Goal: Information Seeking & Learning: Learn about a topic

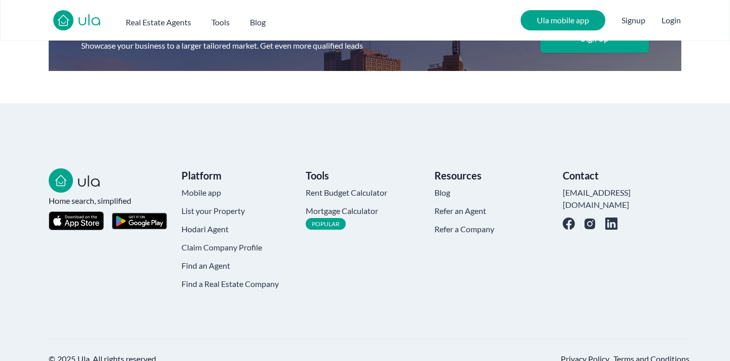
scroll to position [2843, 0]
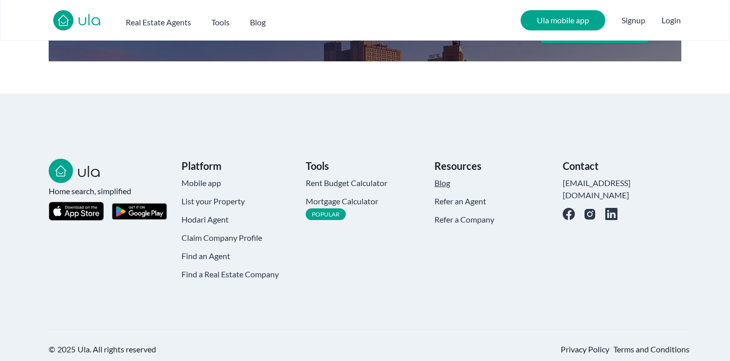
click at [446, 177] on h4 "Blog" at bounding box center [493, 183] width 119 height 12
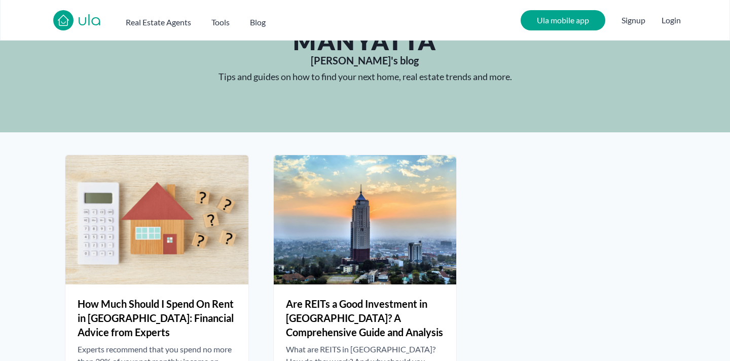
scroll to position [62, 0]
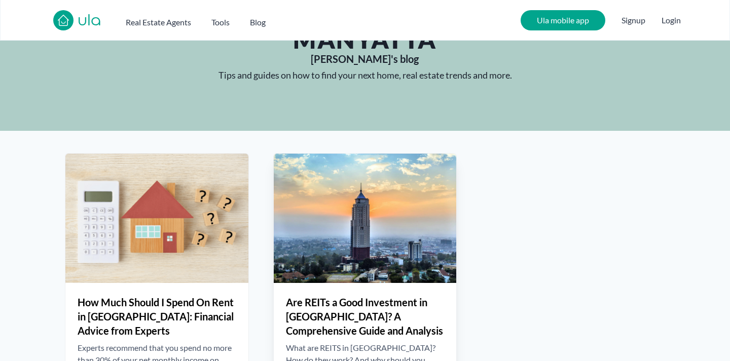
click at [376, 228] on img at bounding box center [365, 218] width 183 height 129
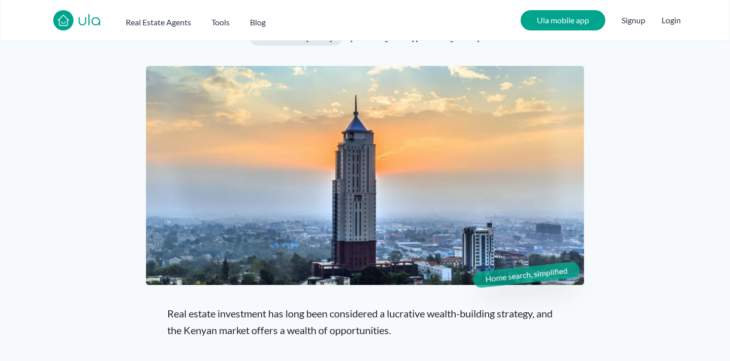
scroll to position [228, 0]
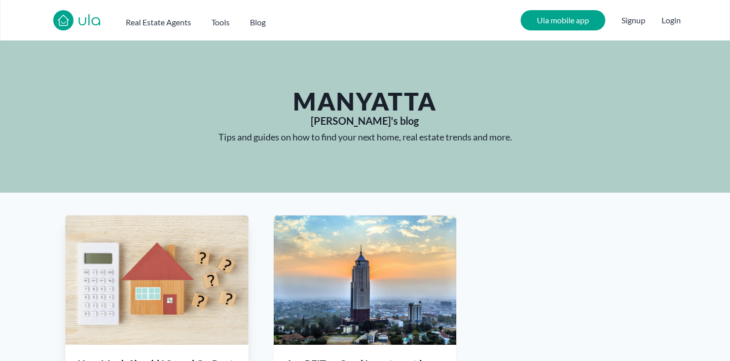
click at [183, 254] on img at bounding box center [156, 279] width 183 height 129
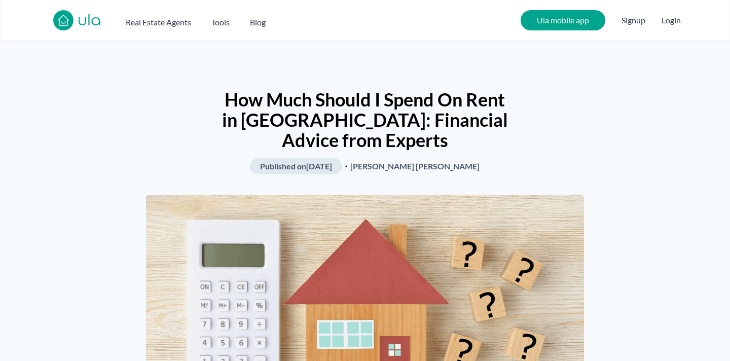
click at [543, 21] on h2 "Ula mobile app" at bounding box center [562, 20] width 85 height 20
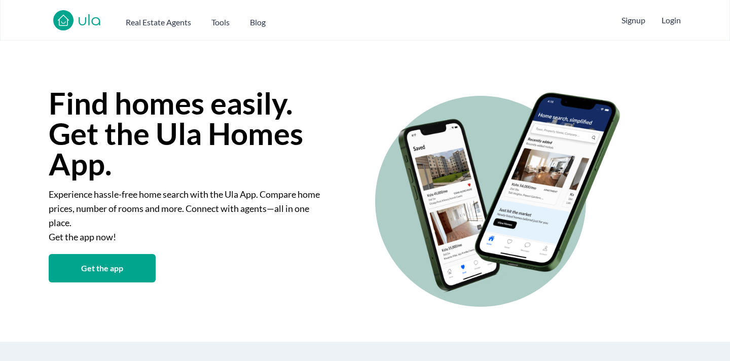
click at [65, 22] on img at bounding box center [63, 20] width 16 height 16
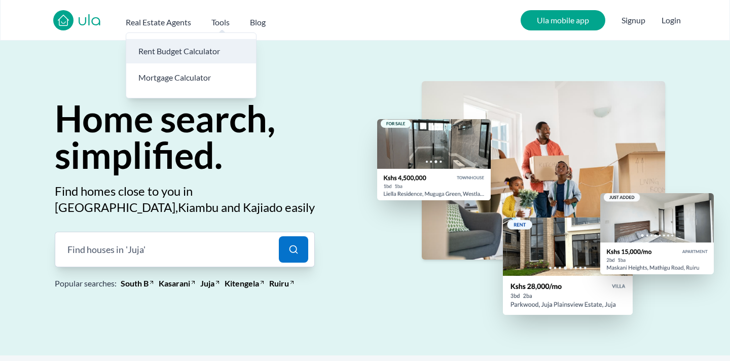
click at [196, 52] on h3 "Rent Budget Calculator" at bounding box center [191, 51] width 130 height 24
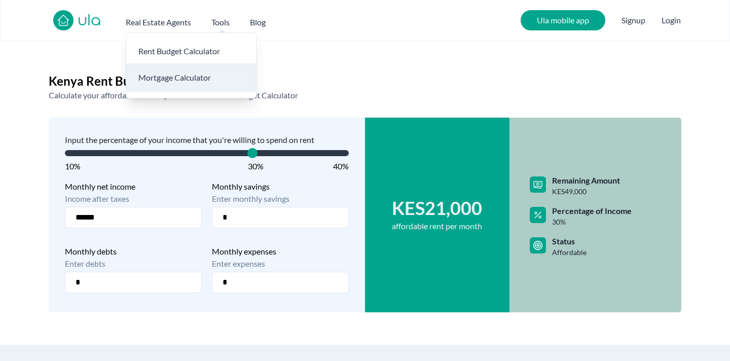
click at [187, 75] on h3 "Mortgage Calculator" at bounding box center [174, 77] width 72 height 20
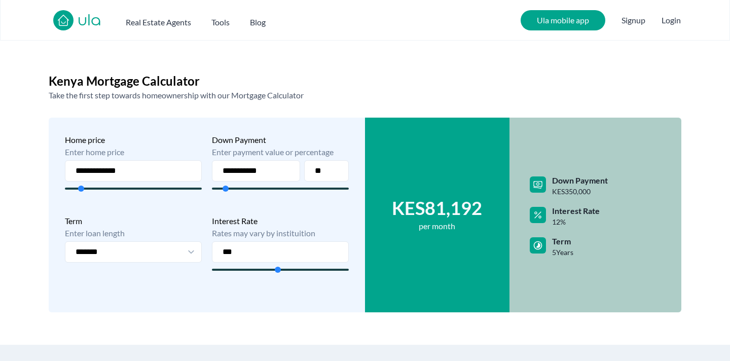
click at [430, 51] on main "**********" at bounding box center [365, 193] width 730 height 304
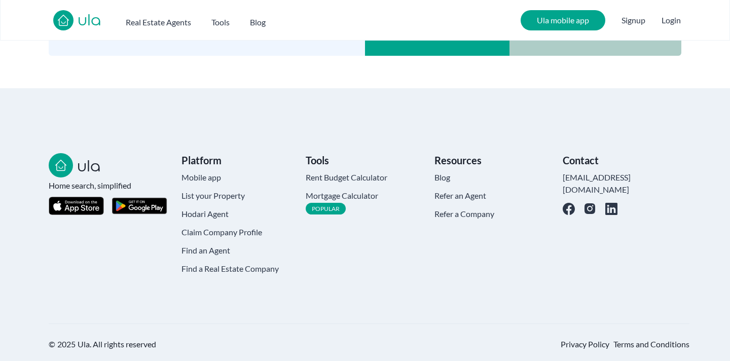
scroll to position [263, 0]
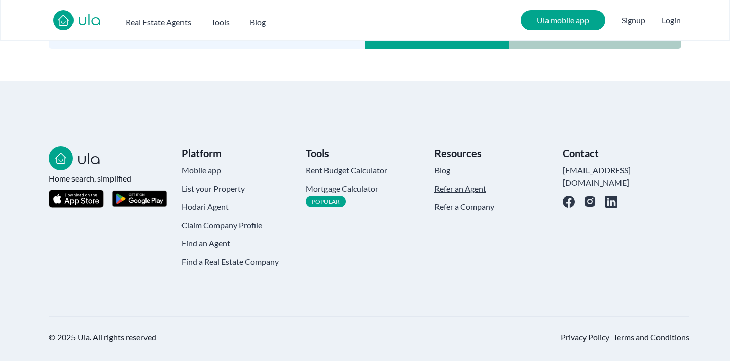
click at [459, 193] on h4 "Refer an Agent" at bounding box center [493, 188] width 119 height 12
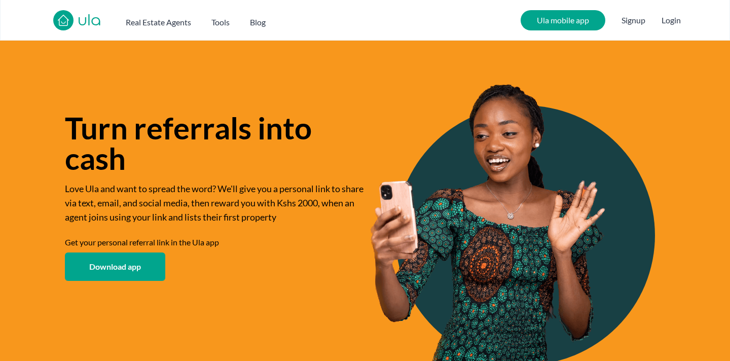
click at [80, 23] on link "ula" at bounding box center [90, 21] width 24 height 18
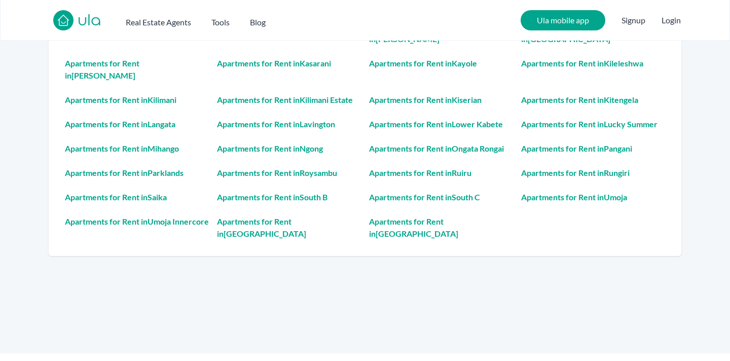
scroll to position [2463, 0]
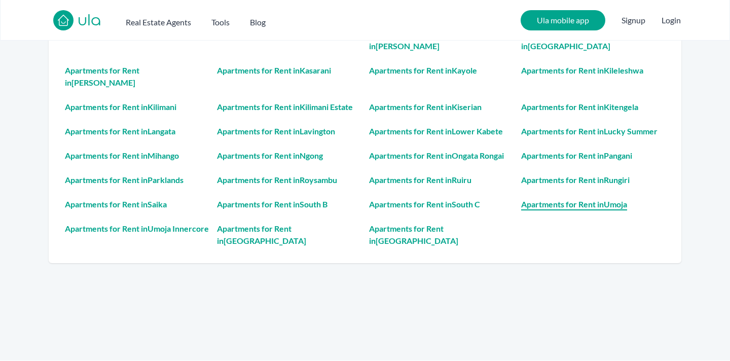
click at [553, 198] on h4 "Apartments for Rent in Umoja" at bounding box center [593, 204] width 144 height 12
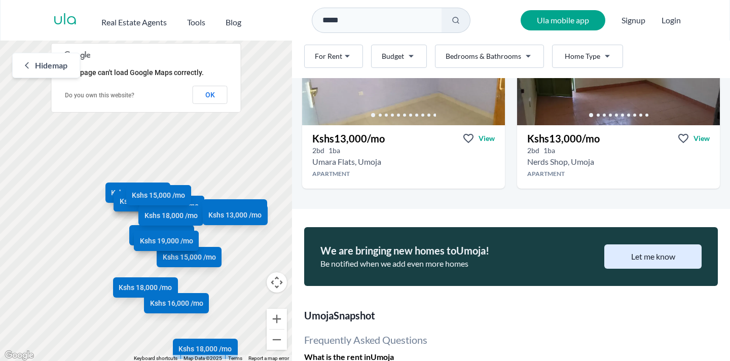
scroll to position [1679, 0]
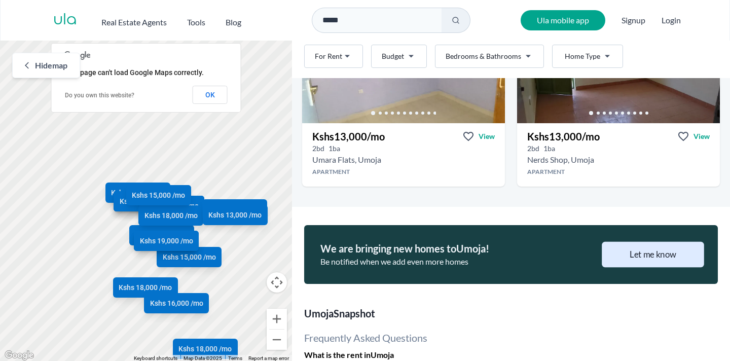
click at [621, 251] on button "Let me know" at bounding box center [652, 254] width 102 height 25
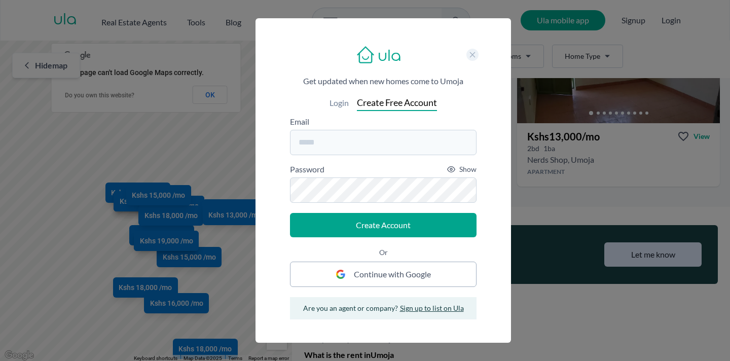
click at [472, 55] on icon at bounding box center [473, 55] width 6 height 6
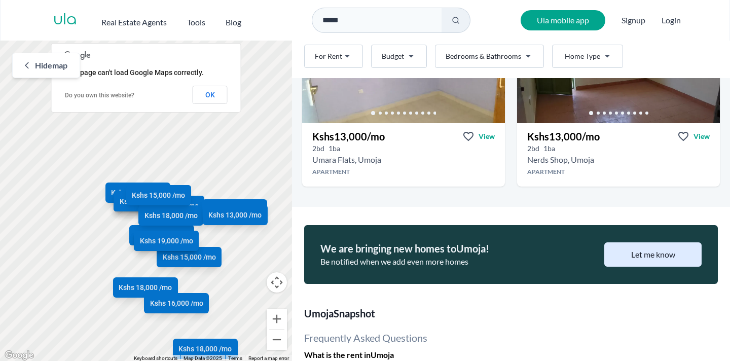
click at [480, 53] on html "Are you a real estate agent? Reach more buyers and renters. Sign up Ula Homes A…" at bounding box center [365, 181] width 730 height 362
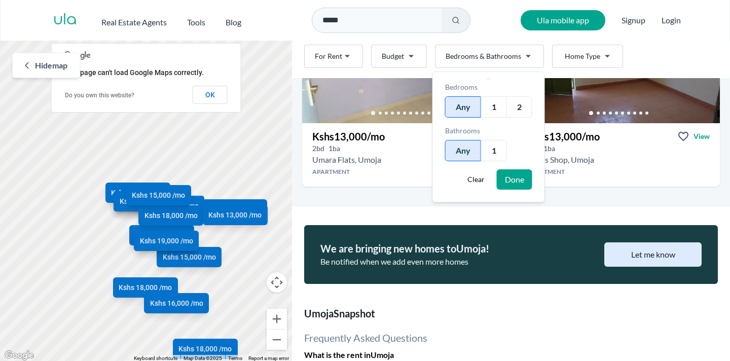
click at [493, 105] on div "1" at bounding box center [493, 106] width 25 height 21
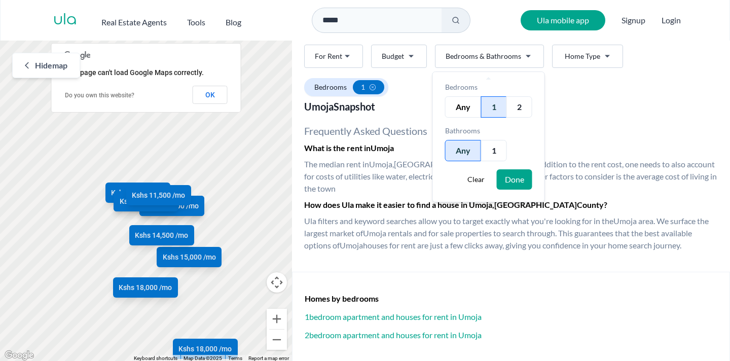
scroll to position [1027, 0]
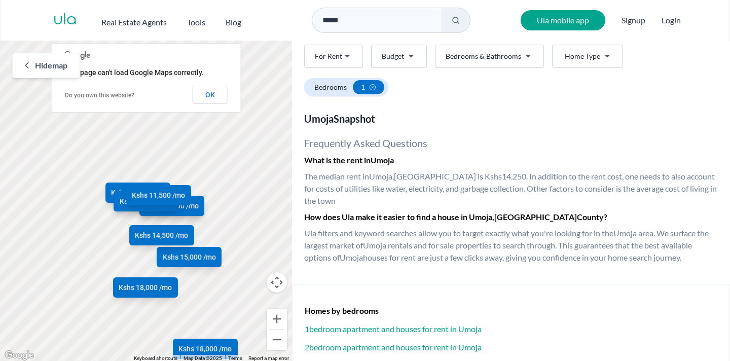
click at [384, 151] on html "Are you a real estate agent? Reach more buyers and renters. Sign up Ula Homes A…" at bounding box center [365, 181] width 730 height 362
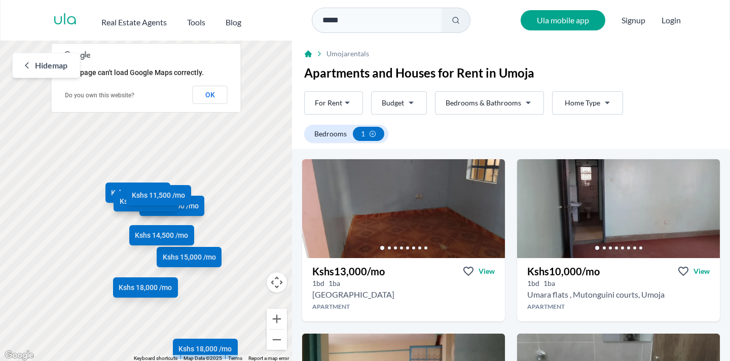
click at [372, 131] on icon at bounding box center [372, 134] width 6 height 6
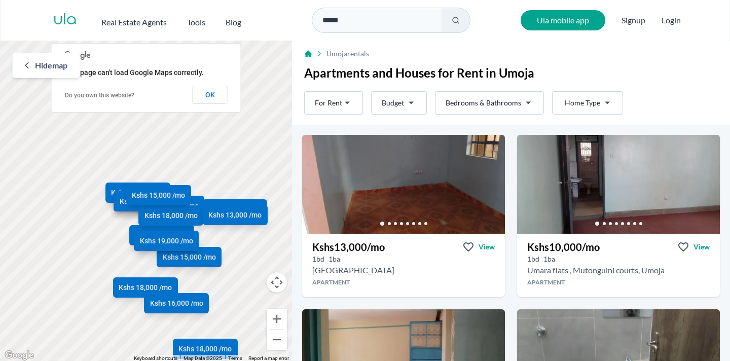
click at [351, 101] on html "Are you a real estate agent? Reach more buyers and renters. Sign up Ula Homes A…" at bounding box center [365, 181] width 730 height 362
click at [627, 74] on html "Are you a real estate agent? Reach more buyers and renters. Sign up Ula Homes A…" at bounding box center [365, 181] width 730 height 362
click at [595, 97] on html "Are you a real estate agent? Reach more buyers and renters. Sign up Ula Homes A…" at bounding box center [365, 181] width 730 height 362
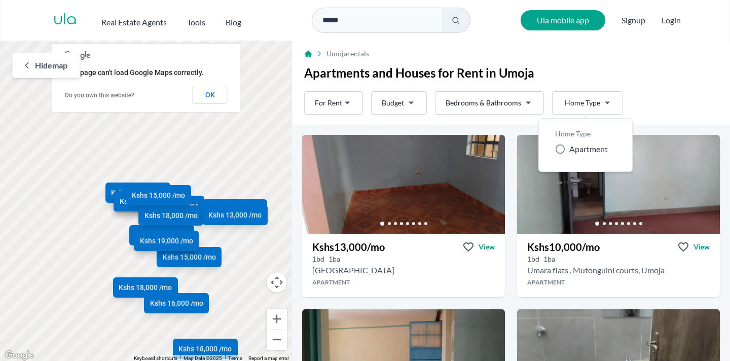
click at [507, 108] on html "Are you a real estate agent? Reach more buyers and renters. Sign up Ula Homes A…" at bounding box center [365, 181] width 730 height 362
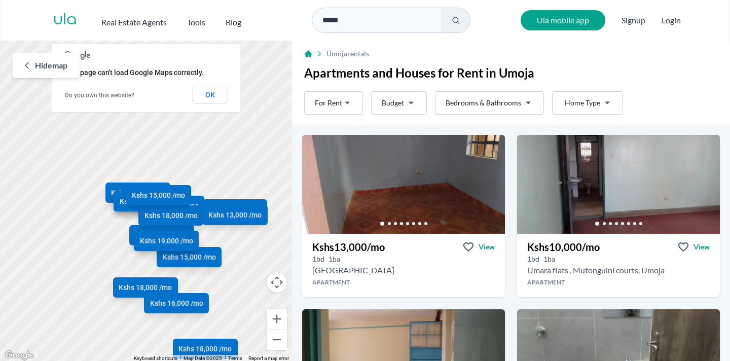
click at [507, 108] on html "Are you a real estate agent? Reach more buyers and renters. Sign up Ula Homes A…" at bounding box center [365, 181] width 730 height 362
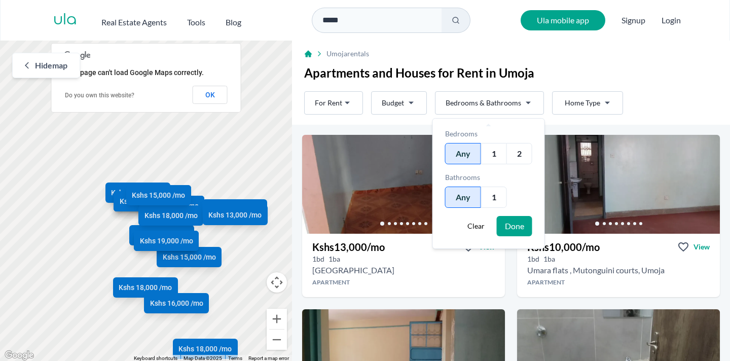
click at [555, 71] on html "Are you a real estate agent? Reach more buyers and renters. Sign up Ula Homes A…" at bounding box center [365, 181] width 730 height 362
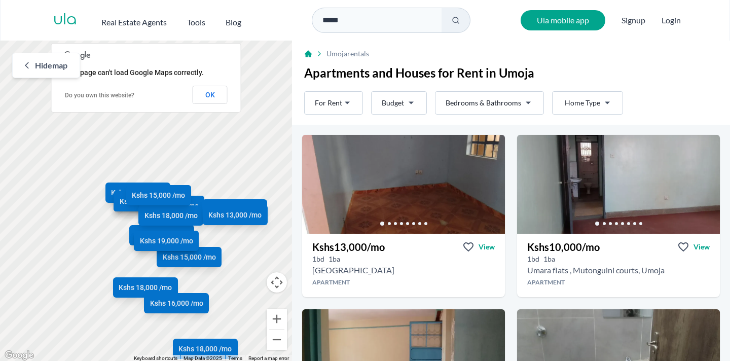
click at [472, 102] on html "Are you a real estate agent? Reach more buyers and renters. Sign up Ula Homes A…" at bounding box center [365, 181] width 730 height 362
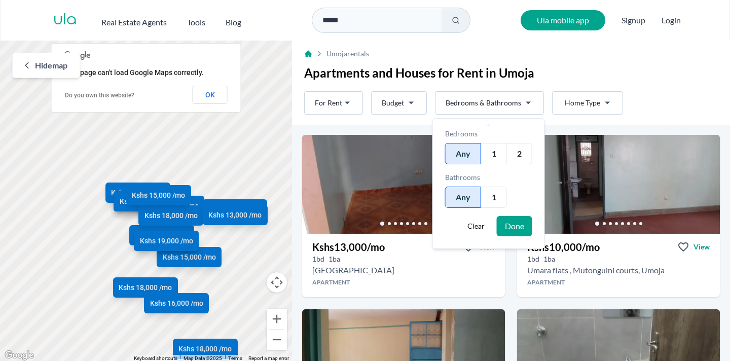
click at [524, 147] on div "2" at bounding box center [519, 153] width 26 height 21
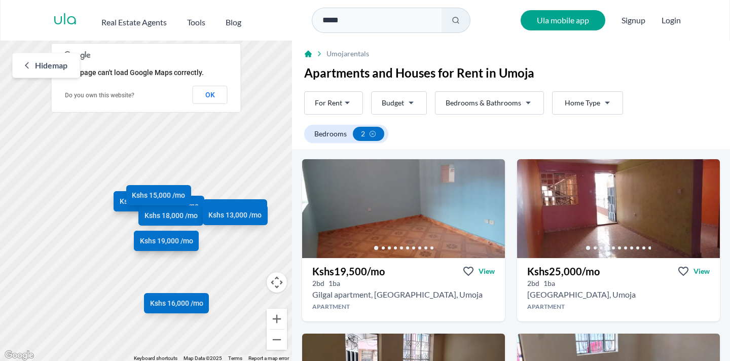
click at [625, 96] on html "Are you a real estate agent? Reach more buyers and renters. Sign up Ula Homes A…" at bounding box center [365, 181] width 730 height 362
click at [372, 133] on icon at bounding box center [372, 134] width 6 height 6
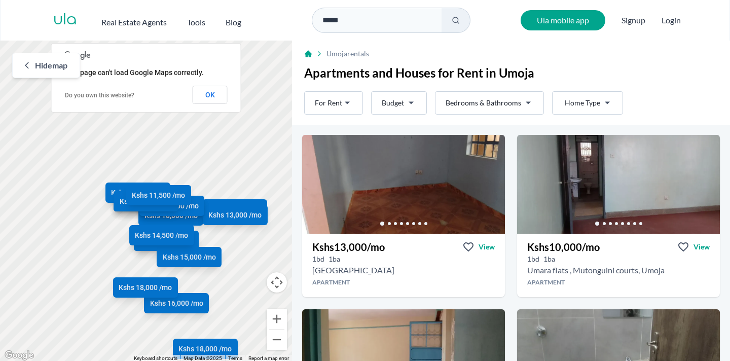
click at [393, 101] on html "Are you a real estate agent? Reach more buyers and renters. Sign up Ula Homes A…" at bounding box center [365, 181] width 730 height 362
click at [458, 62] on html "Are you a real estate agent? Reach more buyers and renters. Sign up Ula Homes A…" at bounding box center [365, 181] width 730 height 362
click at [632, 24] on span "Signup" at bounding box center [633, 20] width 24 height 20
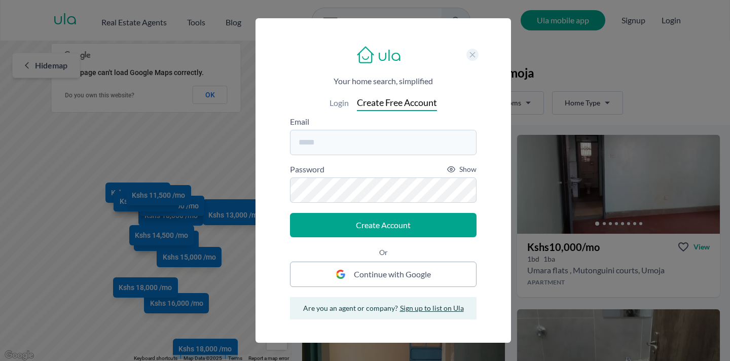
click at [472, 58] on icon at bounding box center [472, 55] width 8 height 8
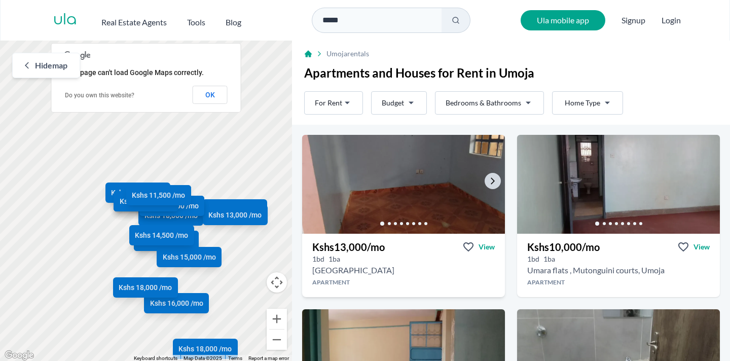
click at [430, 187] on img at bounding box center [403, 184] width 213 height 104
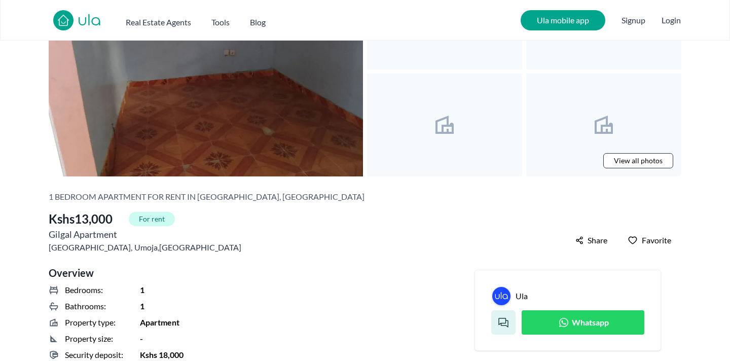
scroll to position [105, 0]
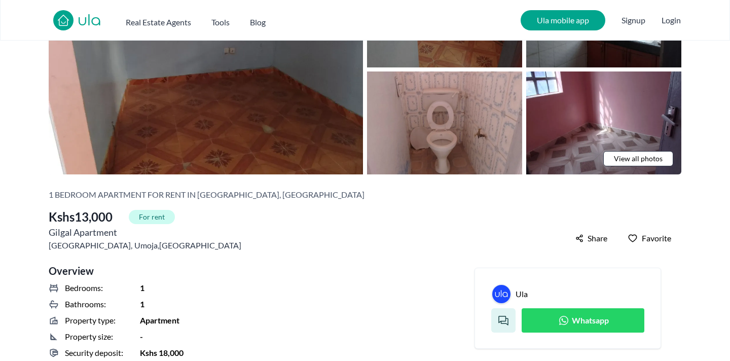
click at [557, 318] on icon at bounding box center [563, 320] width 12 height 12
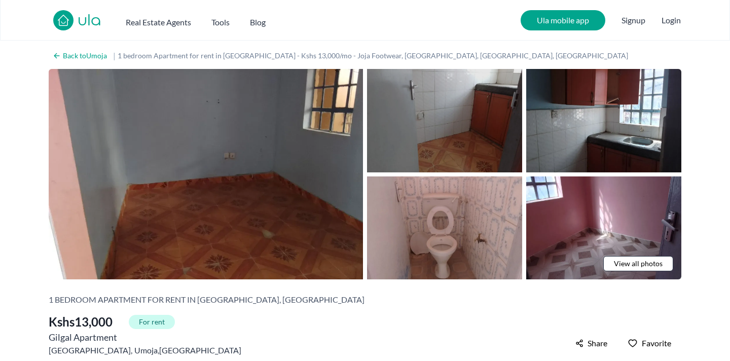
click at [463, 146] on img at bounding box center [444, 120] width 155 height 103
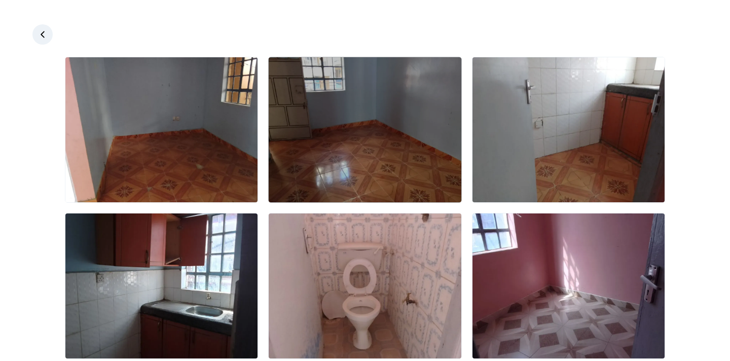
click at [419, 142] on img at bounding box center [365, 129] width 192 height 145
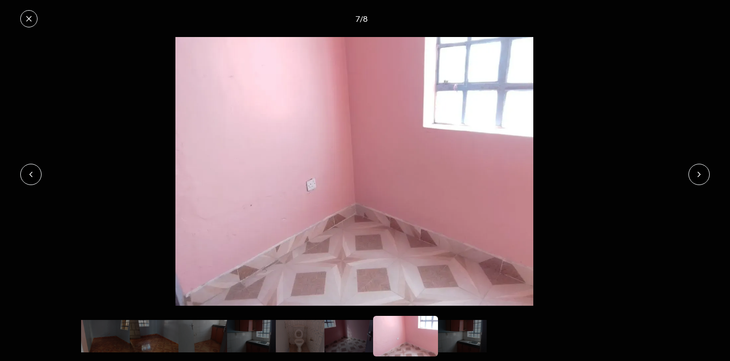
click at [26, 21] on icon at bounding box center [29, 19] width 8 height 8
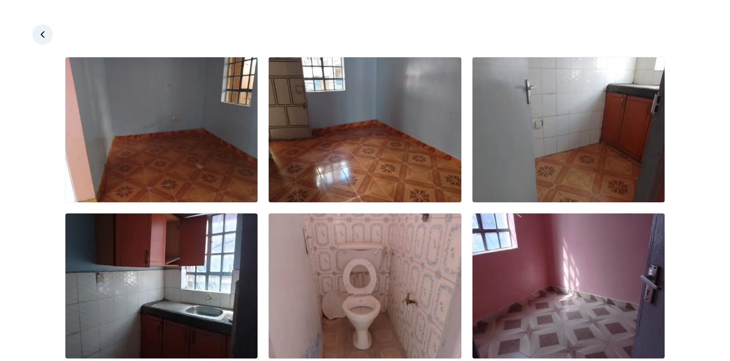
click at [40, 39] on icon at bounding box center [42, 34] width 10 height 10
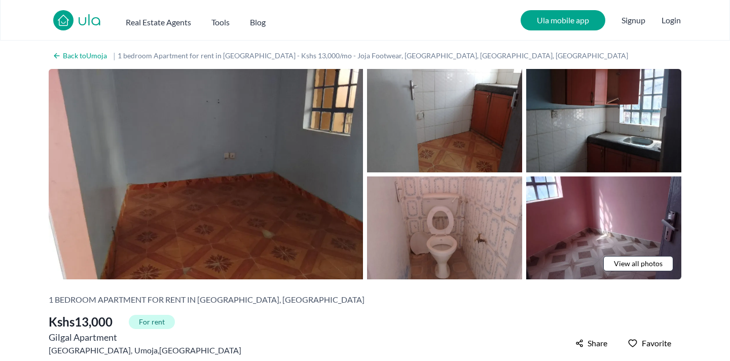
click at [474, 22] on nav "ula Real Estate Agents Tools Blog Ula mobile app Signup Login" at bounding box center [365, 20] width 730 height 41
click at [549, 17] on h2 "Ula mobile app" at bounding box center [562, 20] width 85 height 20
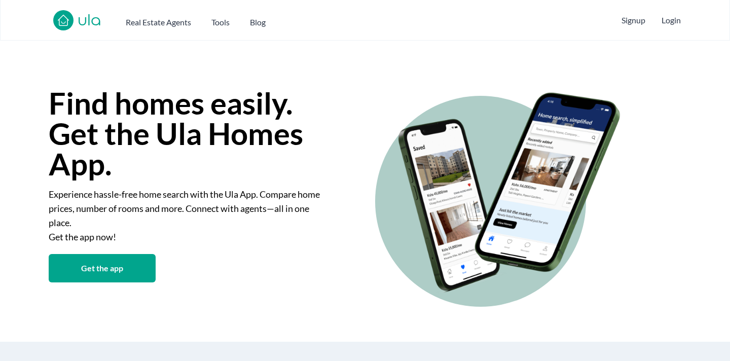
click at [98, 278] on button "Get the app" at bounding box center [102, 268] width 107 height 28
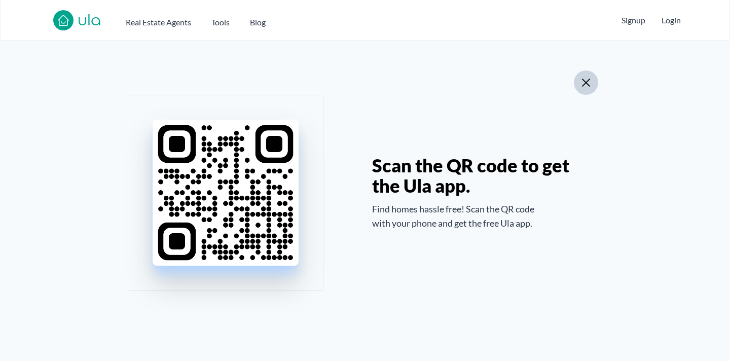
click at [586, 78] on icon "button" at bounding box center [586, 83] width 12 height 12
